Goal: Task Accomplishment & Management: Manage account settings

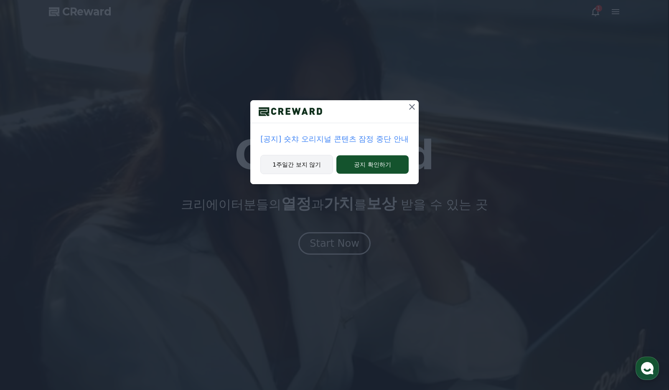
click at [308, 164] on button "1주일간 보지 않기" at bounding box center [296, 164] width 73 height 19
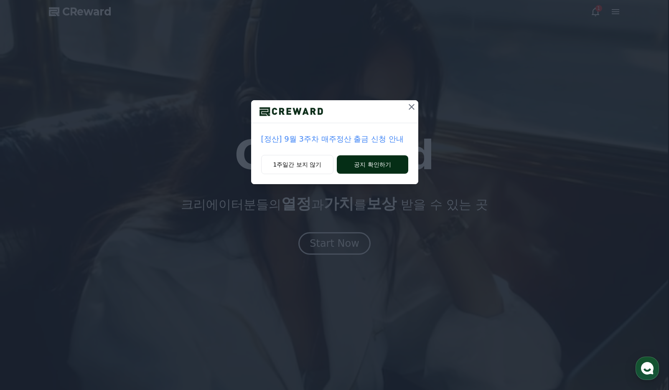
click at [355, 165] on button "공지 확인하기" at bounding box center [372, 164] width 71 height 18
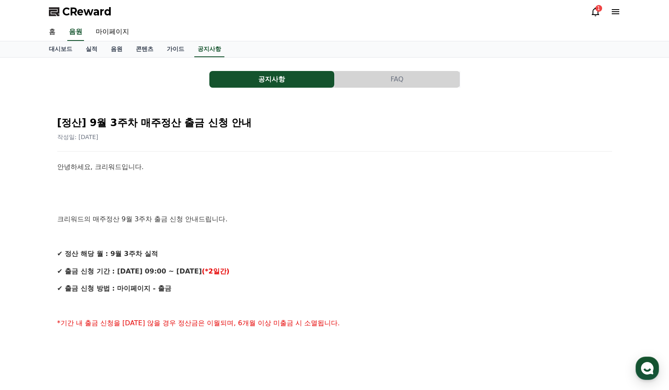
click at [261, 78] on button "공지사항" at bounding box center [271, 79] width 125 height 17
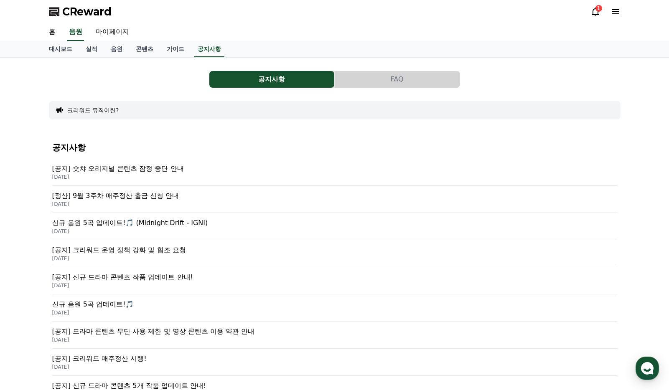
click at [147, 169] on p "[공지] 숏챠 오리지널 콘텐츠 잠정 중단 안내" at bounding box center [334, 169] width 565 height 10
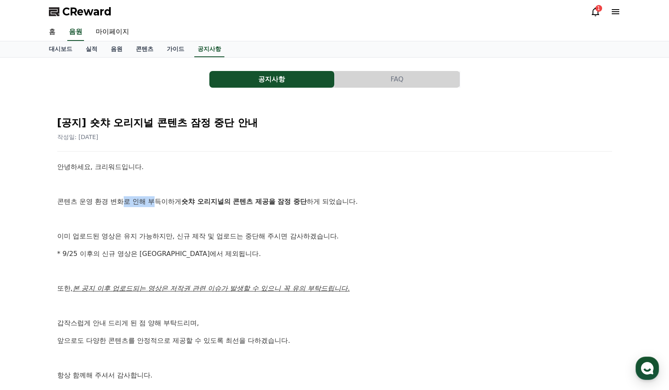
drag, startPoint x: 125, startPoint y: 204, endPoint x: 158, endPoint y: 205, distance: 33.4
click at [158, 205] on p "콘텐츠 운영 환경 변화로 인해 부득이하게 숏챠 오리지널의 콘텐츠 제공을 잠정 중단 하게 되었습니다." at bounding box center [334, 201] width 555 height 11
drag, startPoint x: 158, startPoint y: 205, endPoint x: 226, endPoint y: 234, distance: 73.4
click at [226, 234] on p "이미 업로드된 영상은 유지 가능하지만, 신규 제작 및 업로드는 중단해 주시면 감사하겠습니다." at bounding box center [334, 236] width 555 height 11
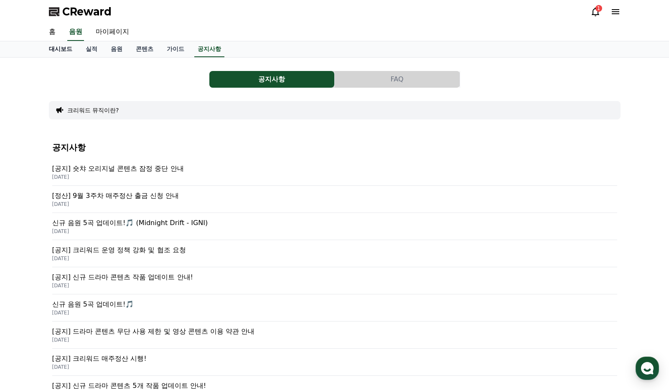
click at [61, 48] on link "대시보드" at bounding box center [60, 49] width 37 height 16
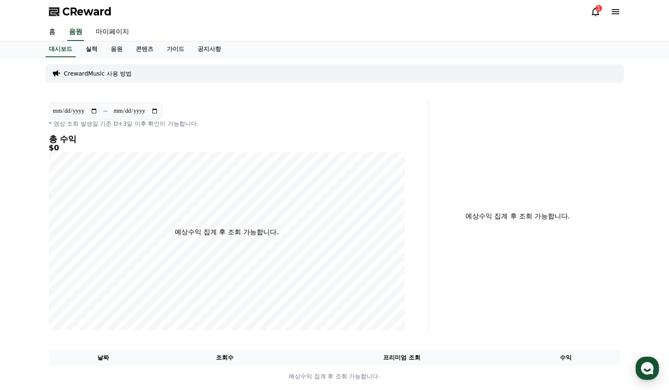
click at [89, 50] on link "실적" at bounding box center [91, 49] width 25 height 16
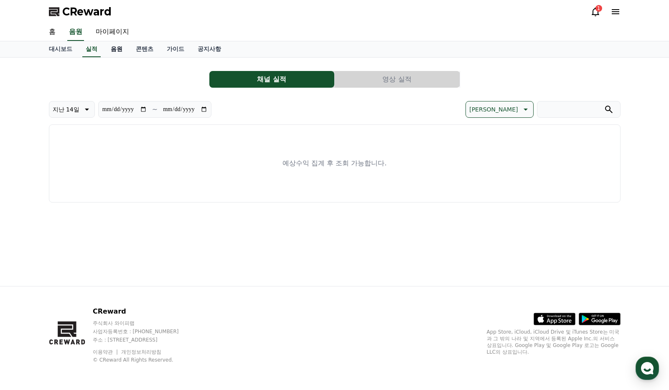
click at [122, 47] on link "음원" at bounding box center [116, 49] width 25 height 16
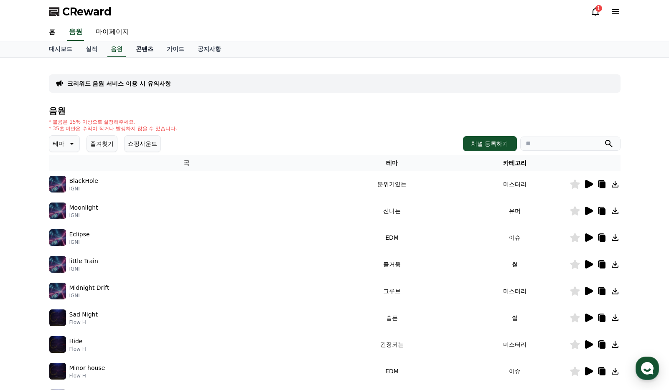
click at [152, 48] on link "콘텐츠" at bounding box center [144, 49] width 31 height 16
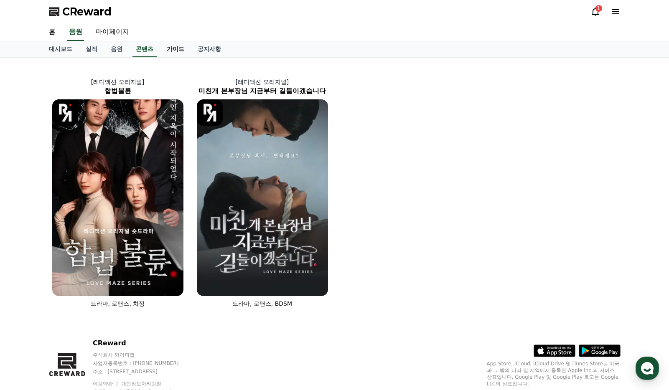
click at [175, 49] on link "가이드" at bounding box center [175, 49] width 31 height 16
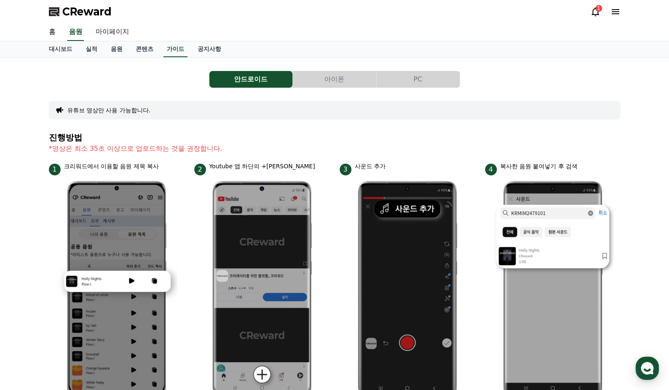
click at [110, 27] on link "마이페이지" at bounding box center [112, 32] width 47 height 18
select select "**********"
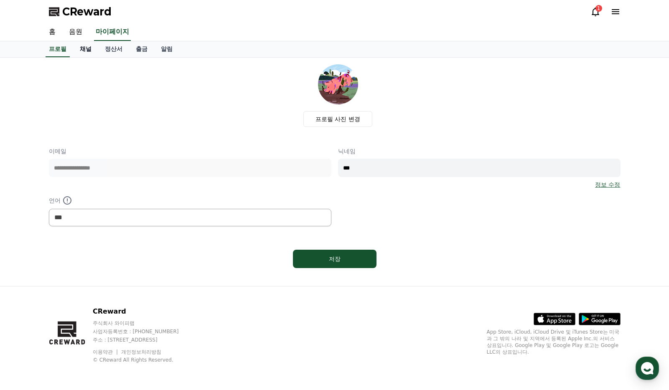
click at [82, 48] on link "채널" at bounding box center [85, 49] width 25 height 16
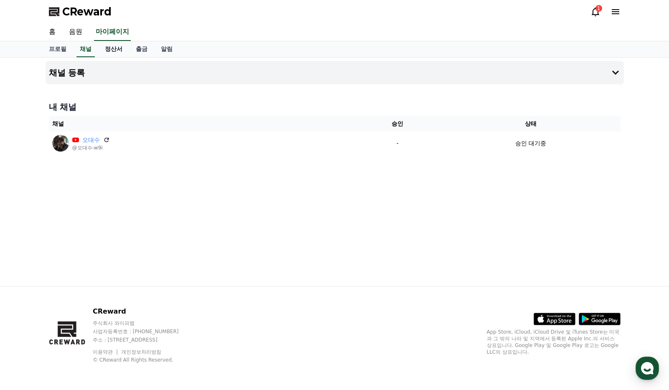
click at [120, 51] on link "정산서" at bounding box center [113, 49] width 31 height 16
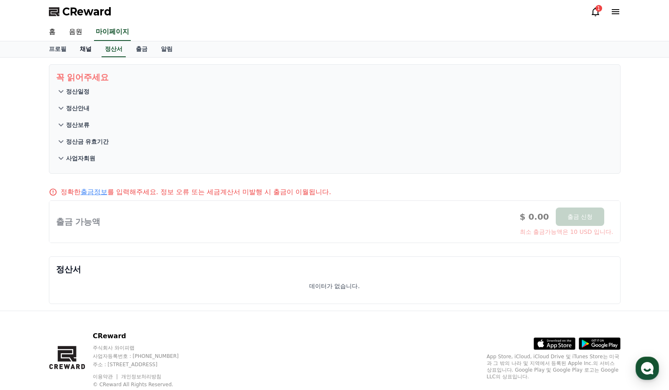
click at [85, 50] on link "채널" at bounding box center [85, 49] width 25 height 16
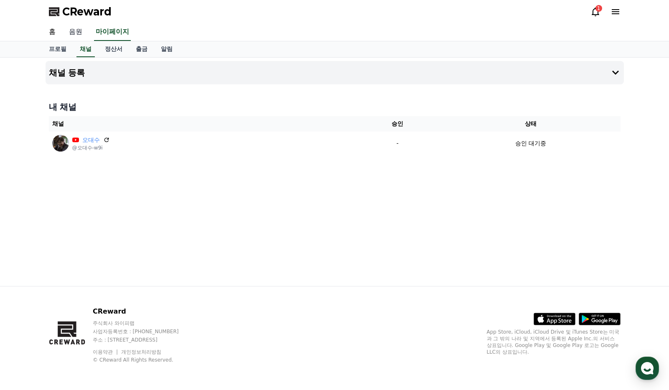
click at [75, 35] on link "음원" at bounding box center [75, 32] width 27 height 18
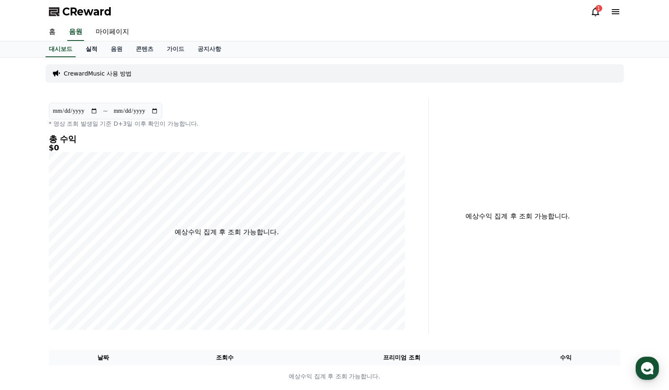
click at [97, 48] on link "실적" at bounding box center [91, 49] width 25 height 16
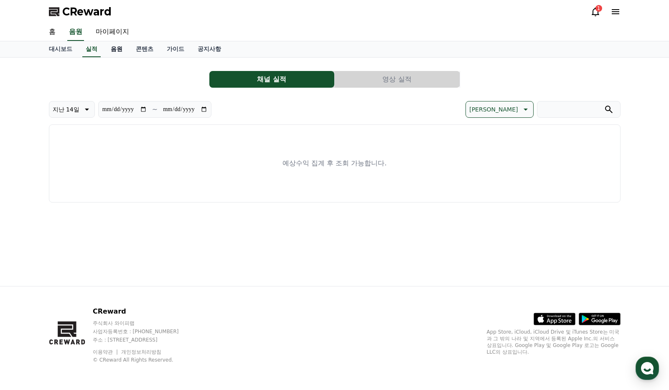
click at [115, 48] on link "음원" at bounding box center [116, 49] width 25 height 16
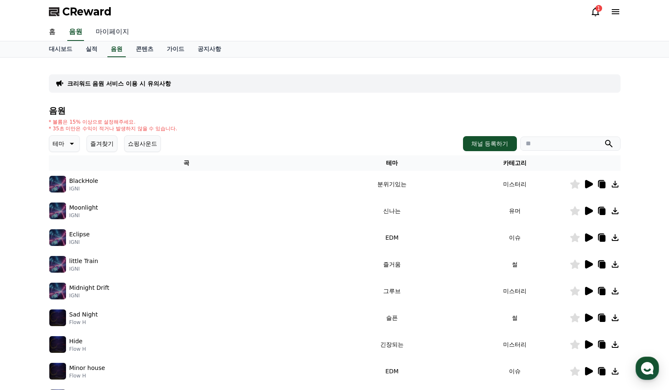
click at [111, 31] on link "마이페이지" at bounding box center [112, 32] width 47 height 18
select select "**********"
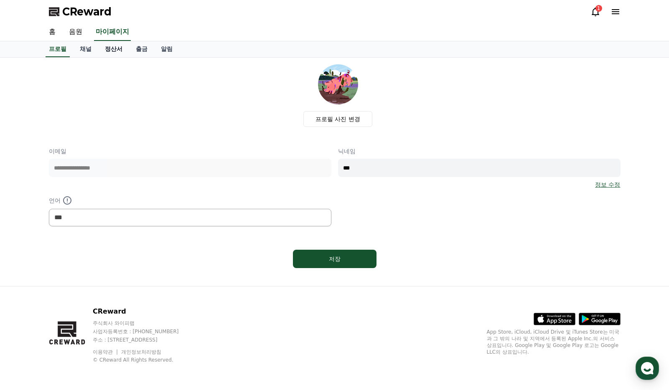
click at [112, 50] on link "정산서" at bounding box center [113, 49] width 31 height 16
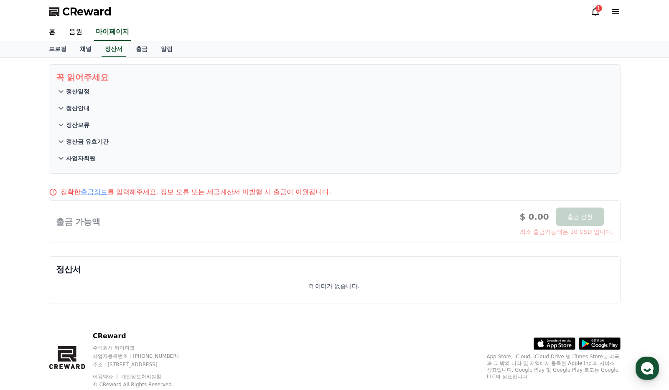
click at [99, 192] on link "출금정보" at bounding box center [94, 192] width 27 height 8
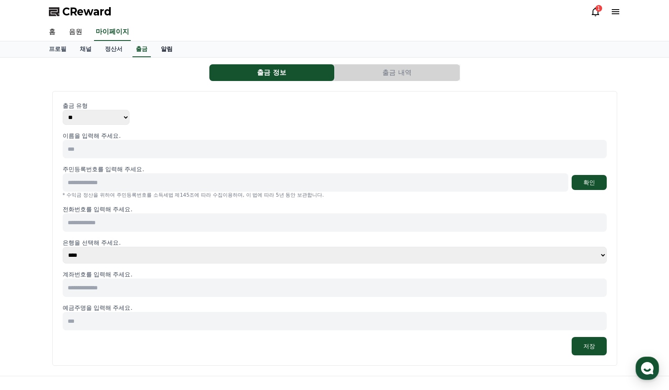
click at [175, 47] on link "알림" at bounding box center [166, 49] width 25 height 16
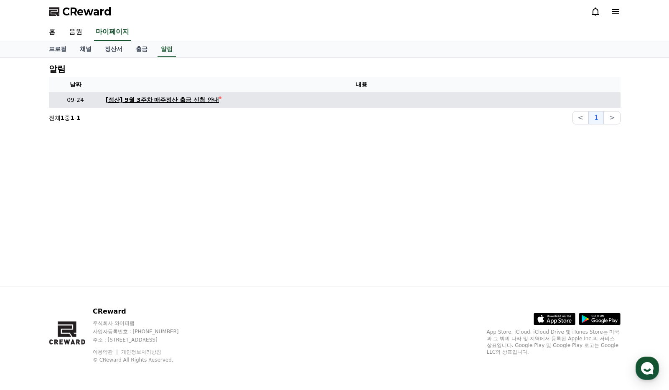
click at [147, 102] on div "[정산] 9월 3주차 매주정산 출금 신청 안내" at bounding box center [163, 100] width 114 height 9
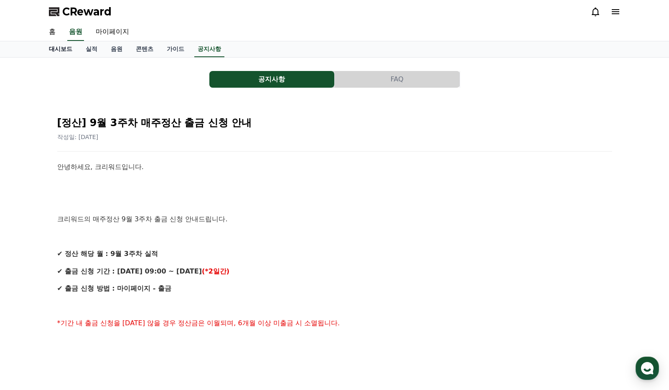
click at [61, 47] on link "대시보드" at bounding box center [60, 49] width 37 height 16
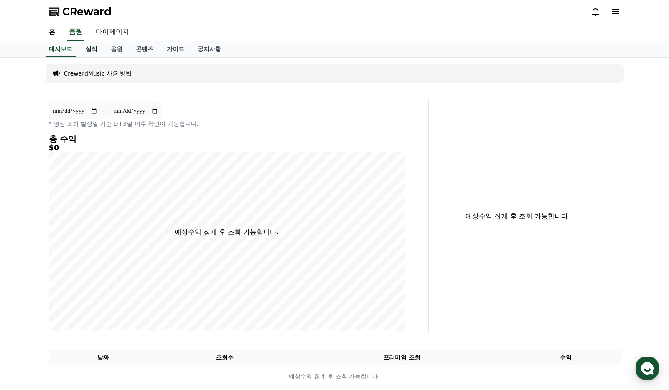
click at [84, 47] on link "실적" at bounding box center [91, 49] width 25 height 16
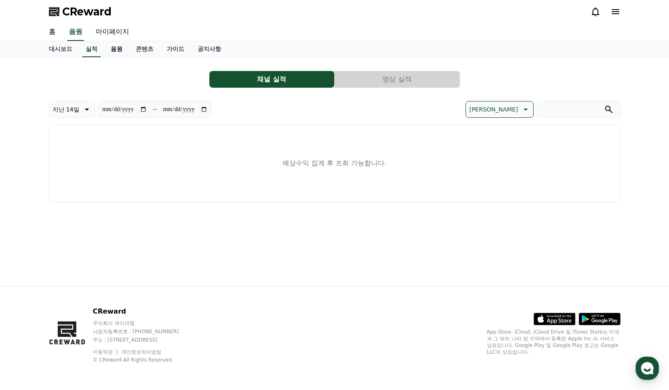
click at [114, 48] on link "음원" at bounding box center [116, 49] width 25 height 16
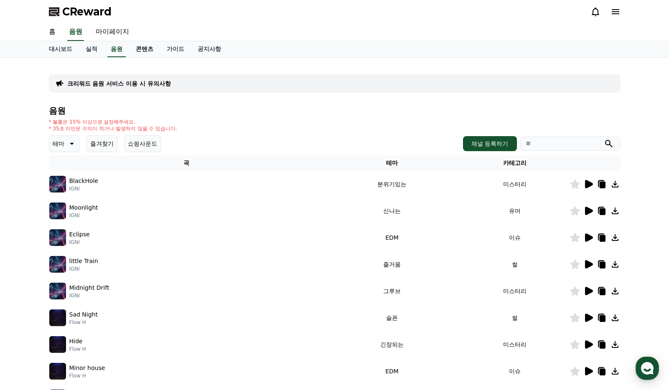
click at [150, 49] on link "콘텐츠" at bounding box center [144, 49] width 31 height 16
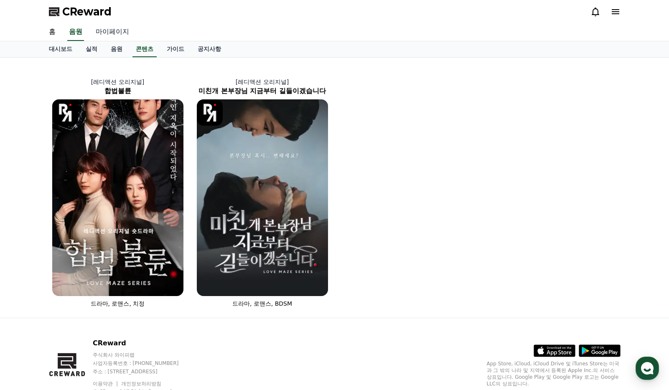
click at [114, 31] on link "마이페이지" at bounding box center [112, 32] width 47 height 18
select select "**********"
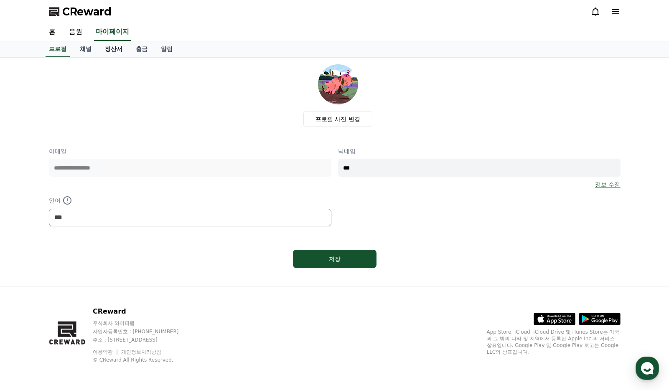
click at [111, 48] on link "정산서" at bounding box center [113, 49] width 31 height 16
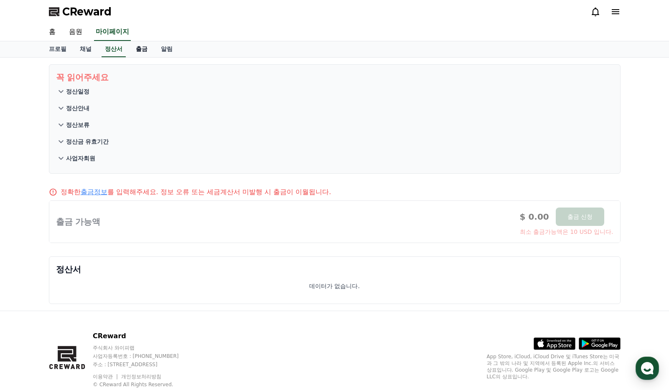
click at [140, 47] on link "출금" at bounding box center [141, 49] width 25 height 16
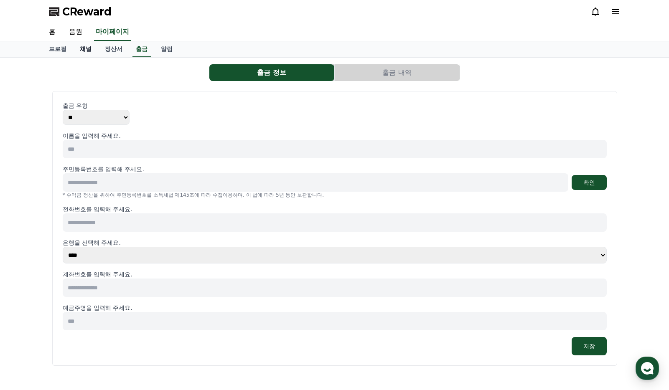
click at [89, 51] on link "채널" at bounding box center [85, 49] width 25 height 16
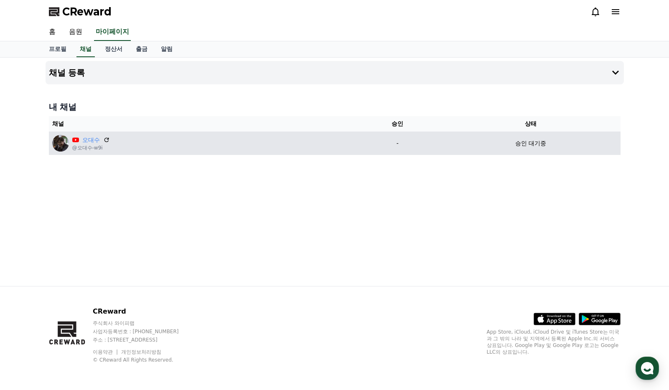
click at [251, 150] on div "오대수 @오대수-w9i" at bounding box center [201, 143] width 298 height 17
click at [214, 144] on div "오대수 @오대수-w9i" at bounding box center [201, 143] width 298 height 17
